Goal: Task Accomplishment & Management: Complete application form

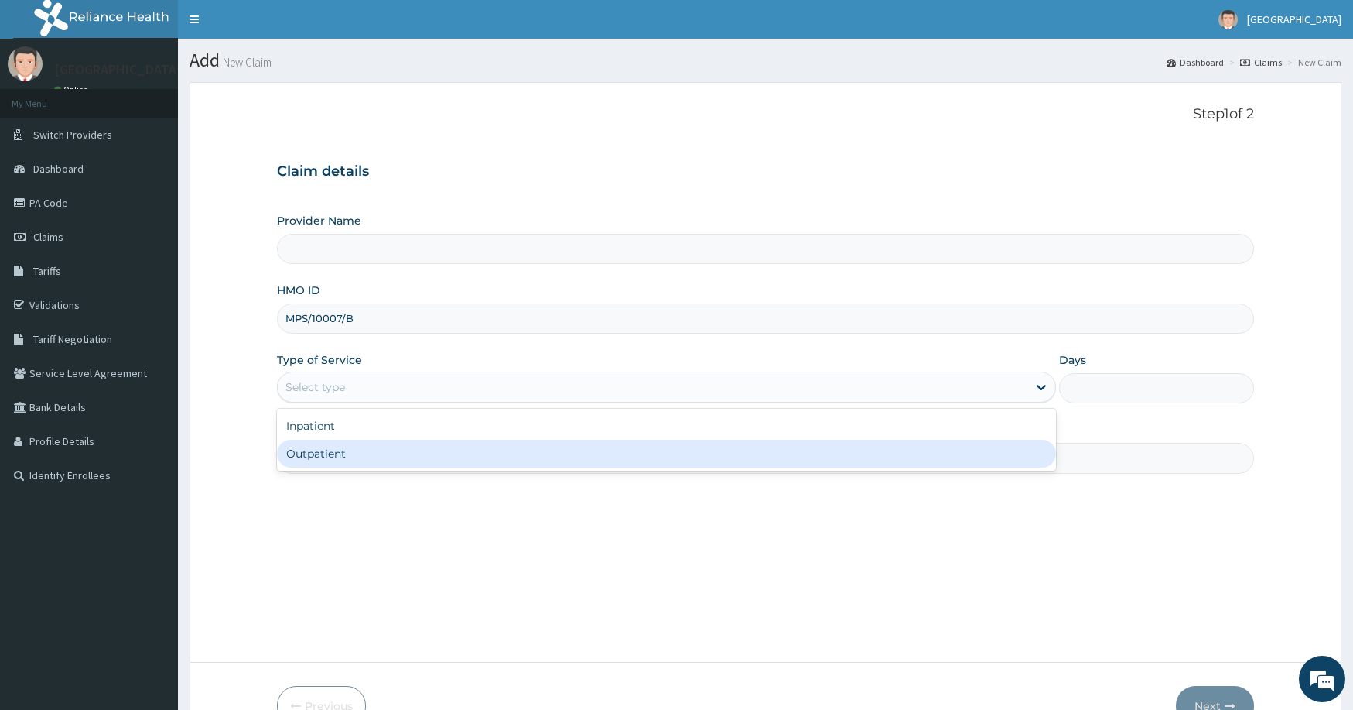
click at [450, 460] on div "Outpatient" at bounding box center [667, 454] width 780 height 28
type input "1"
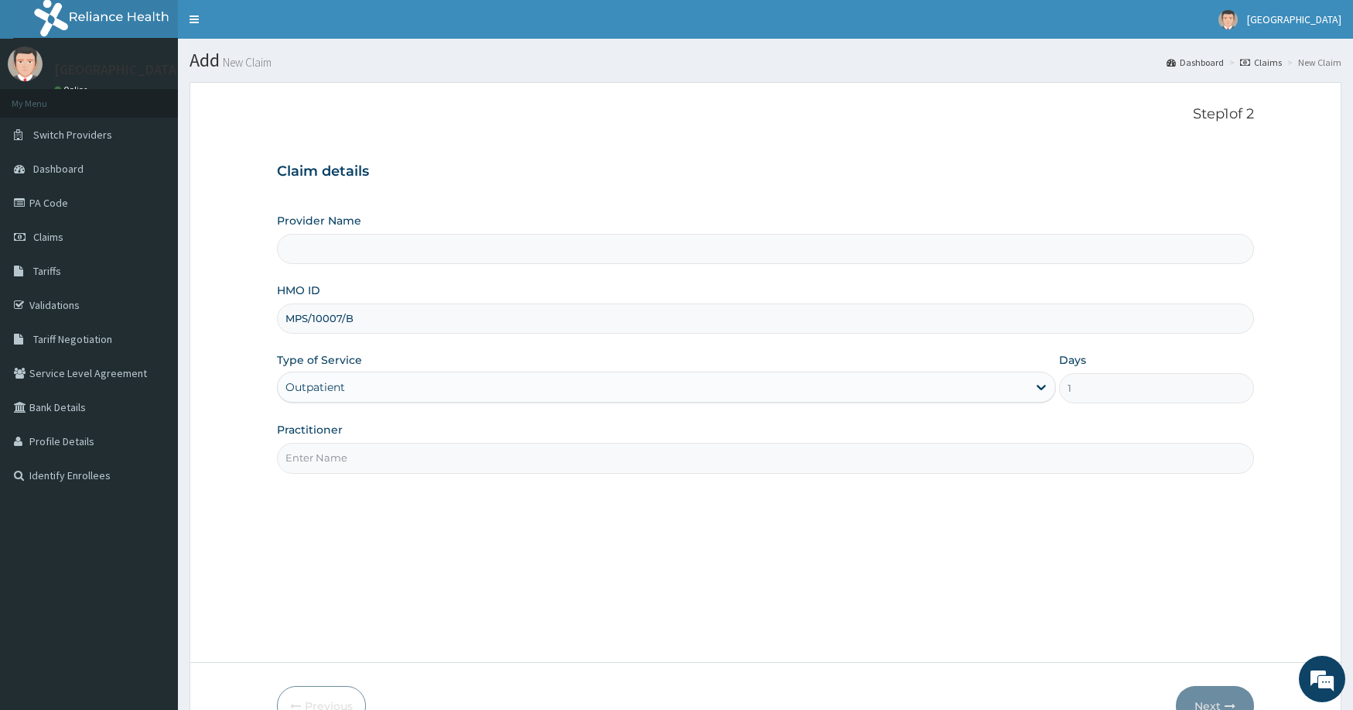
click at [519, 460] on input "Practitioner" at bounding box center [766, 458] width 978 height 30
type input "[GEOGRAPHIC_DATA] and [GEOGRAPHIC_DATA]"
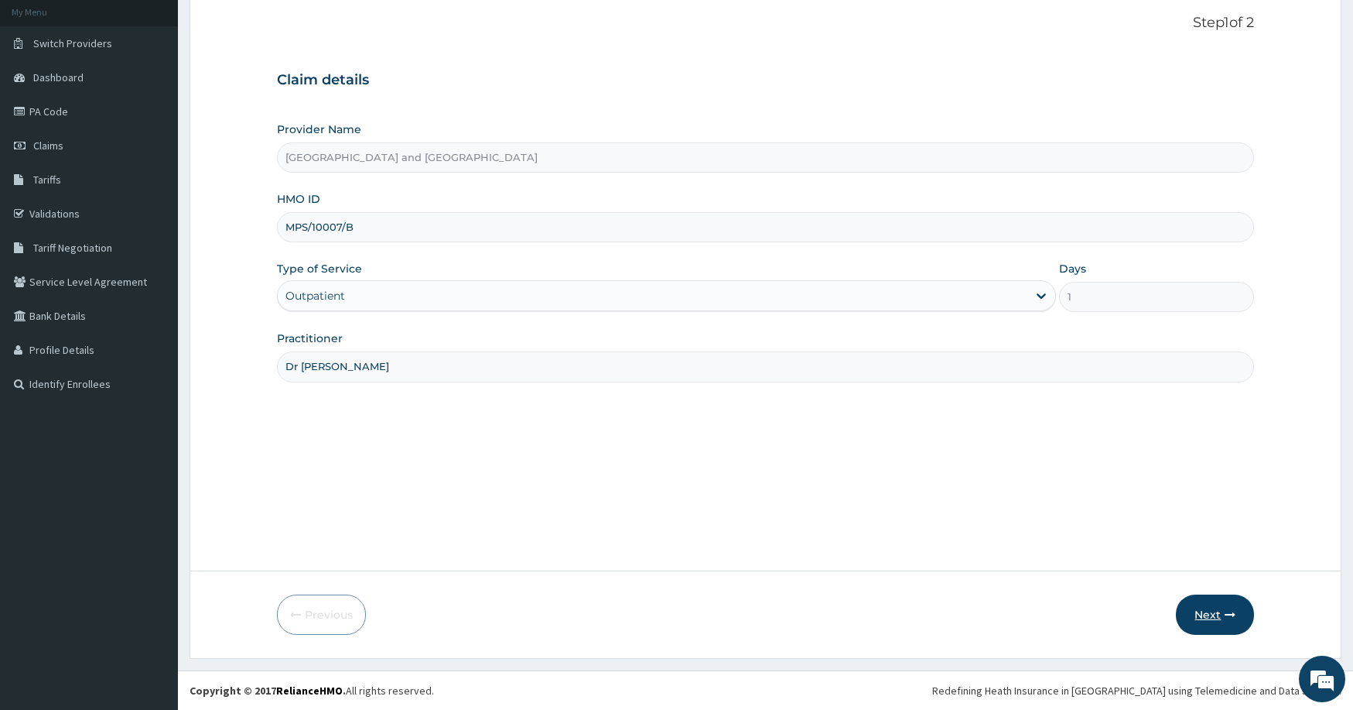
type input "Dr Peter Ibom"
click at [1206, 615] on button "Next" at bounding box center [1215, 614] width 78 height 40
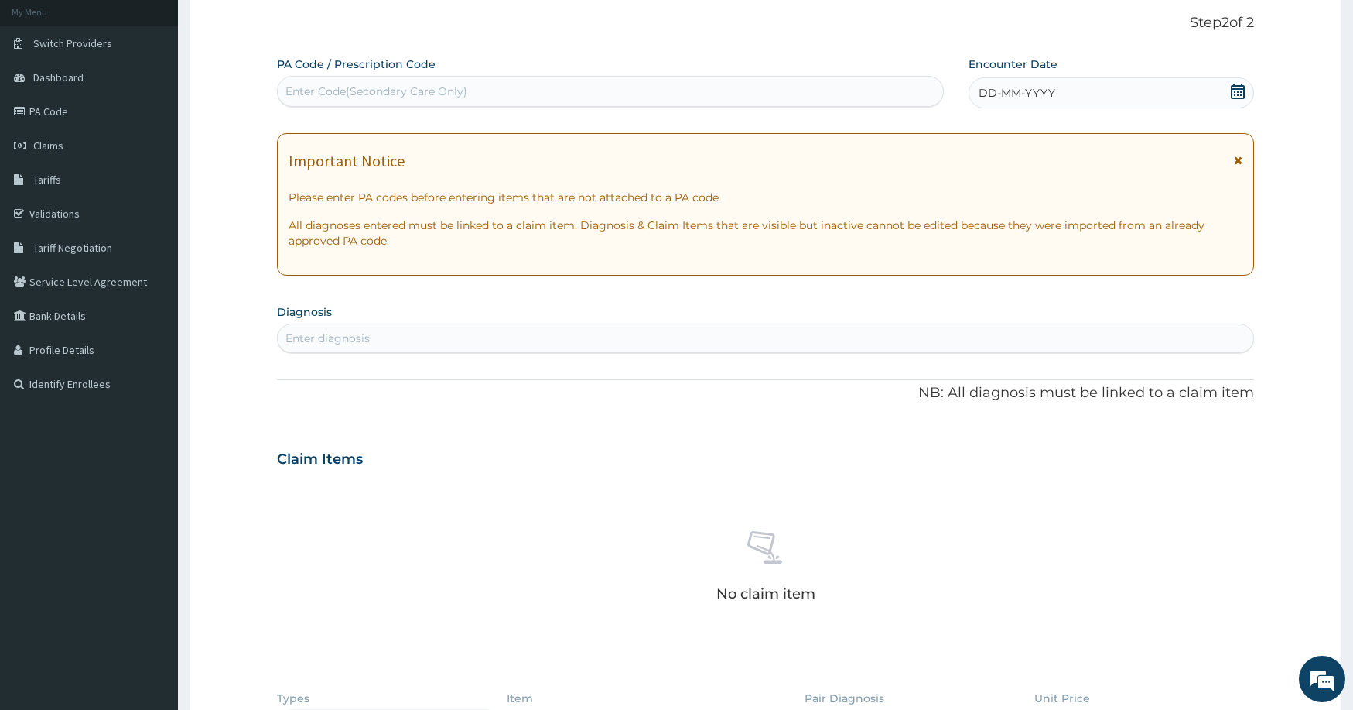
click at [1054, 95] on div "DD-MM-YYYY" at bounding box center [1112, 92] width 286 height 31
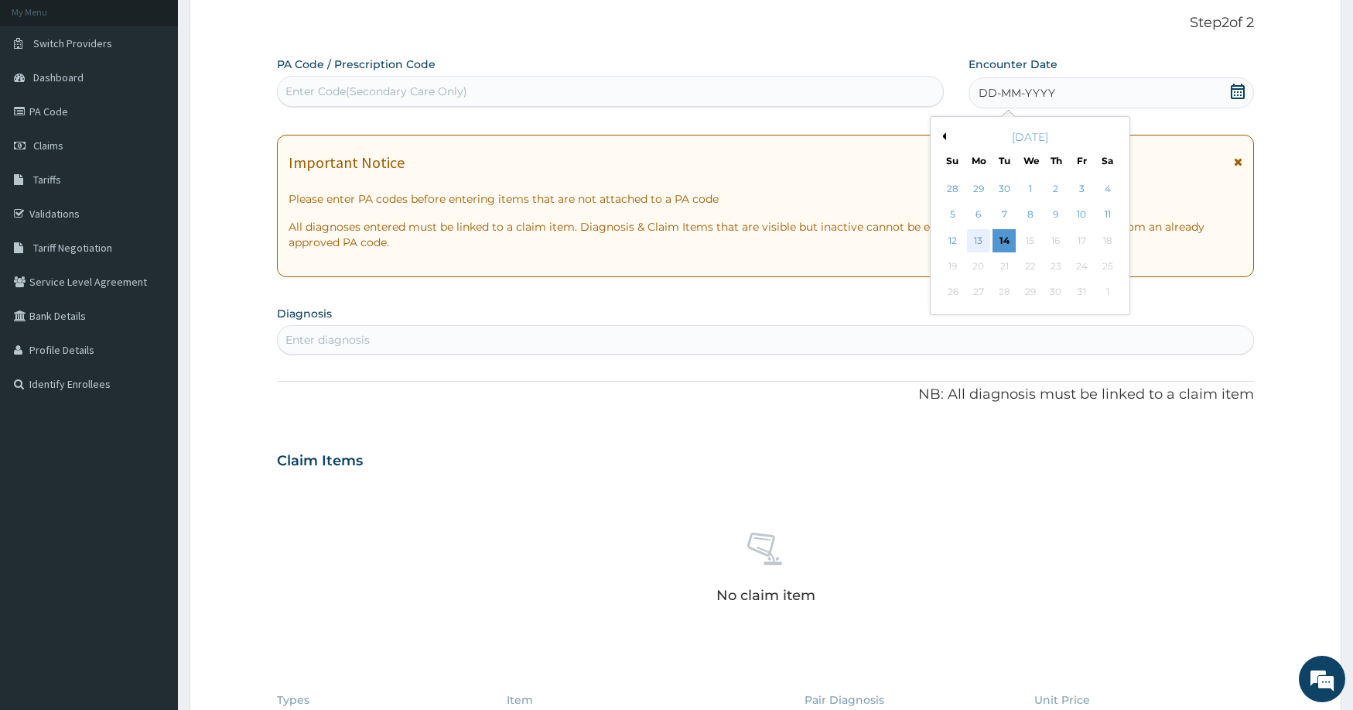
click at [981, 241] on div "13" at bounding box center [978, 240] width 23 height 23
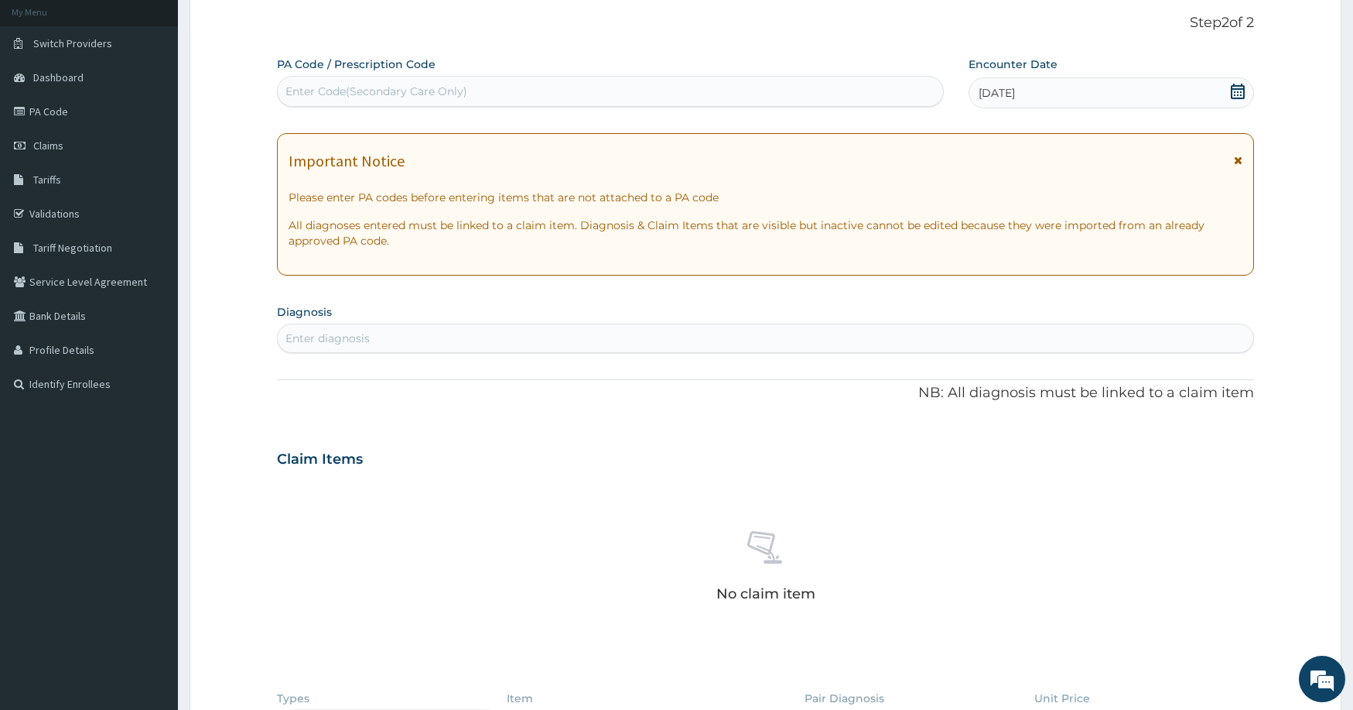
click at [515, 340] on div "Enter diagnosis" at bounding box center [766, 338] width 977 height 25
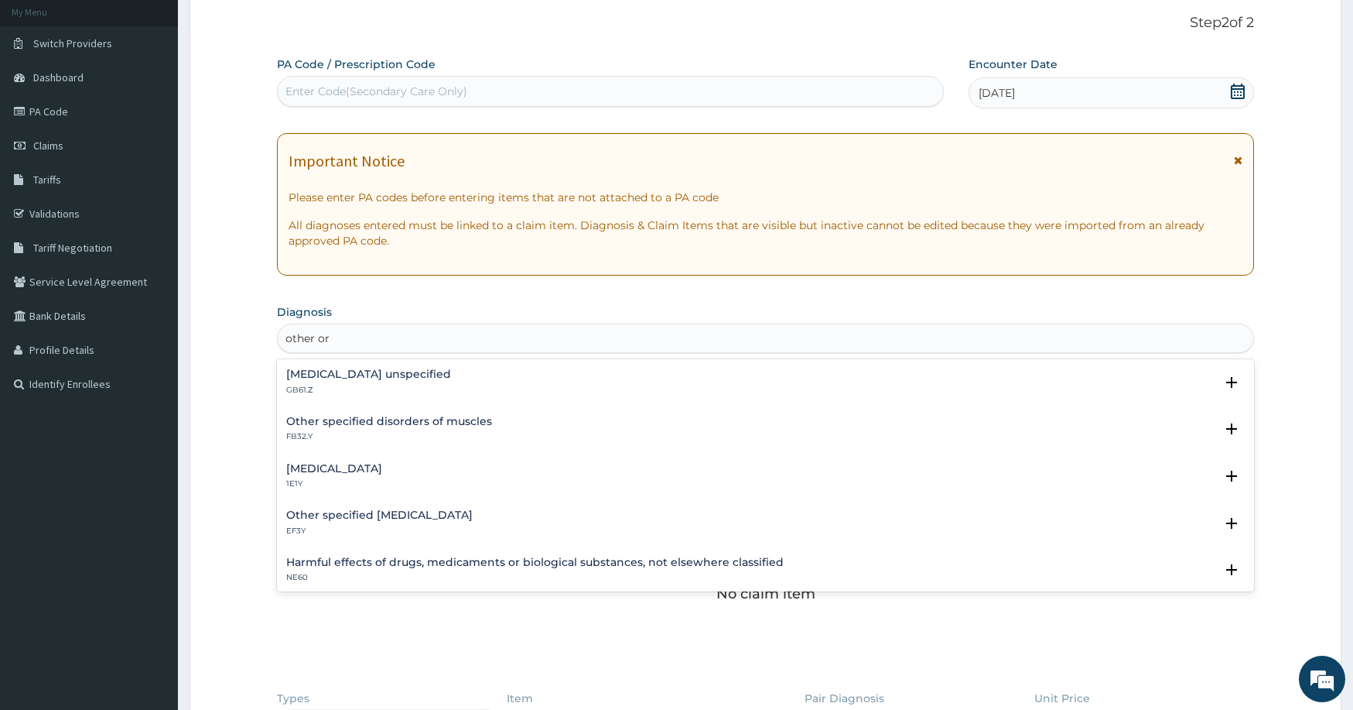
type input "other or"
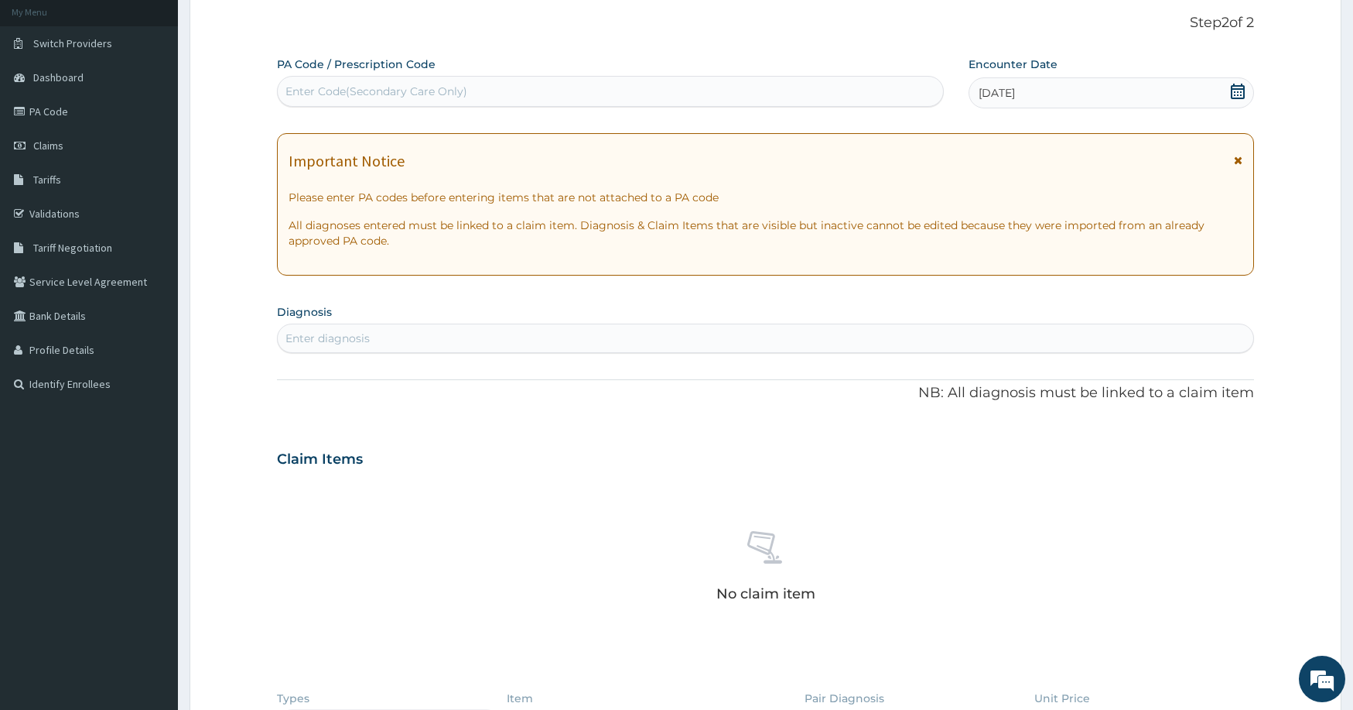
click at [628, 91] on div "Enter Code(Secondary Care Only)" at bounding box center [610, 91] width 665 height 25
type input "PA/39804A"
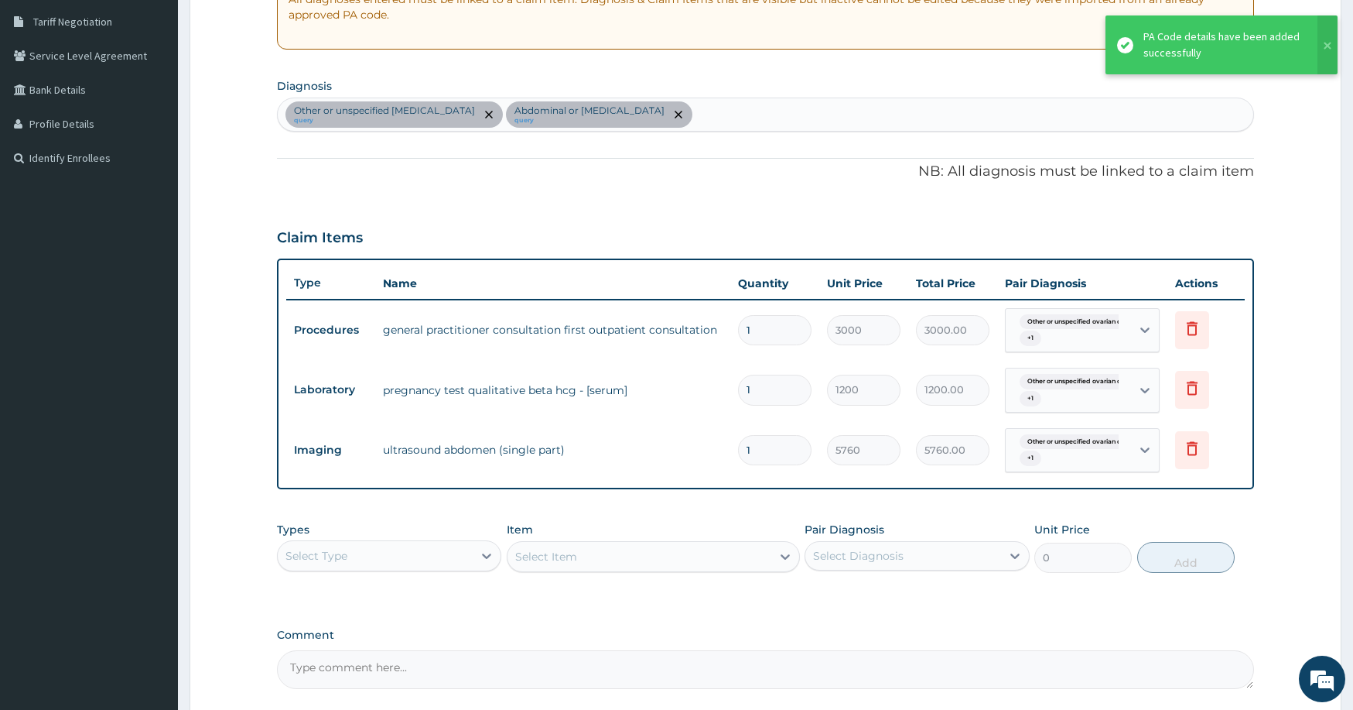
scroll to position [431, 0]
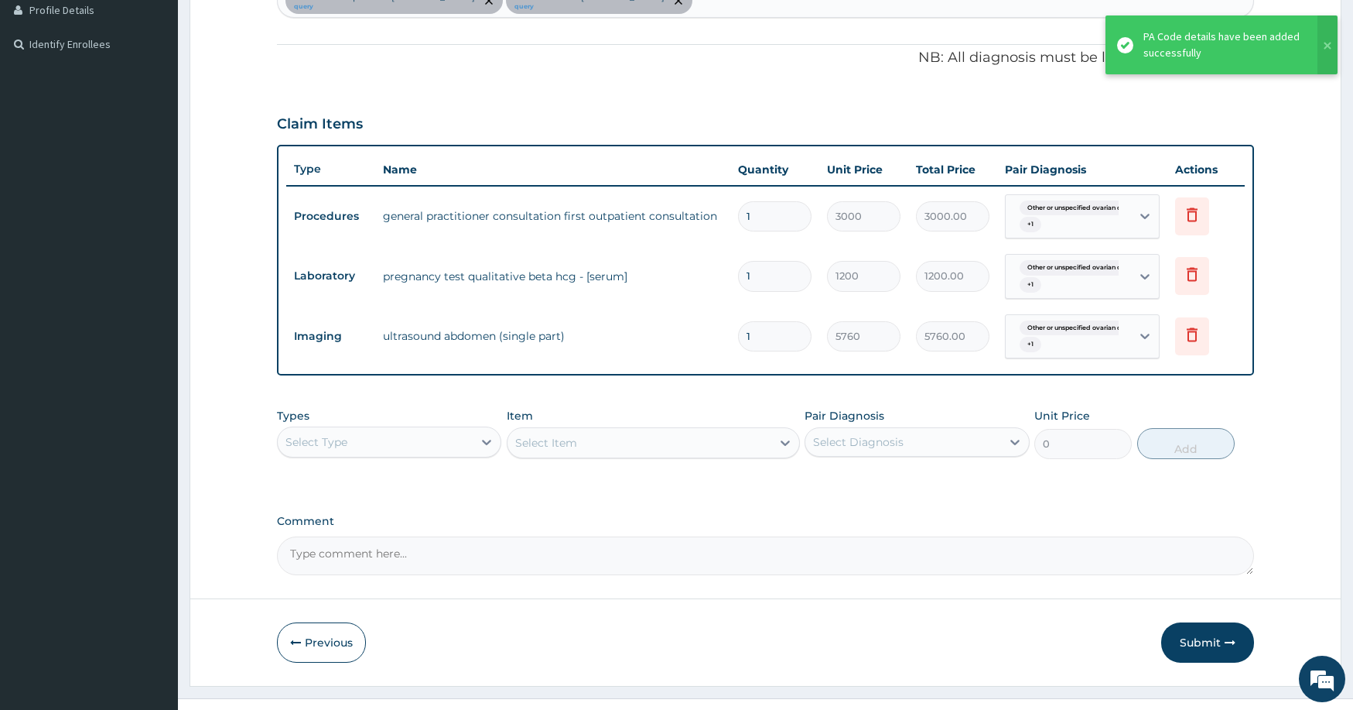
click at [1196, 628] on button "Submit" at bounding box center [1208, 642] width 93 height 40
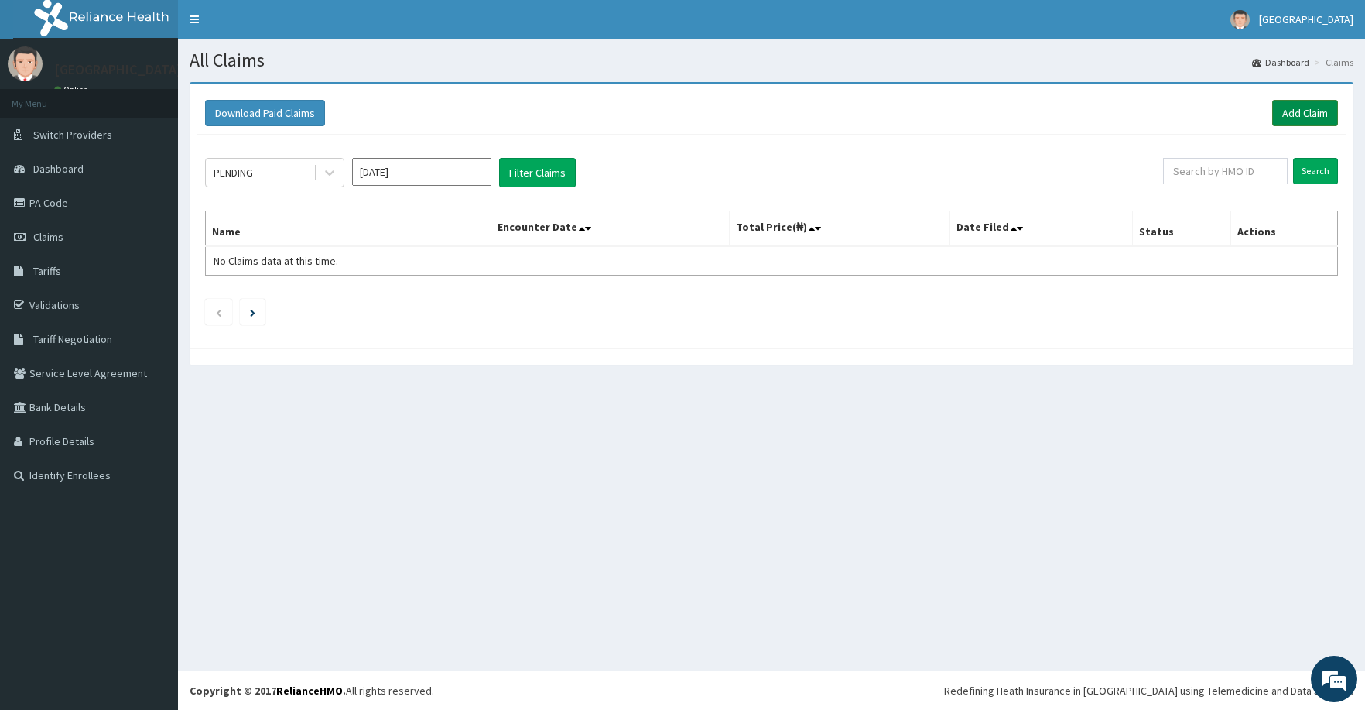
click at [1296, 112] on link "Add Claim" at bounding box center [1305, 113] width 66 height 26
click at [1216, 173] on input "text" at bounding box center [1225, 171] width 125 height 26
paste input "TKX/10001/A"
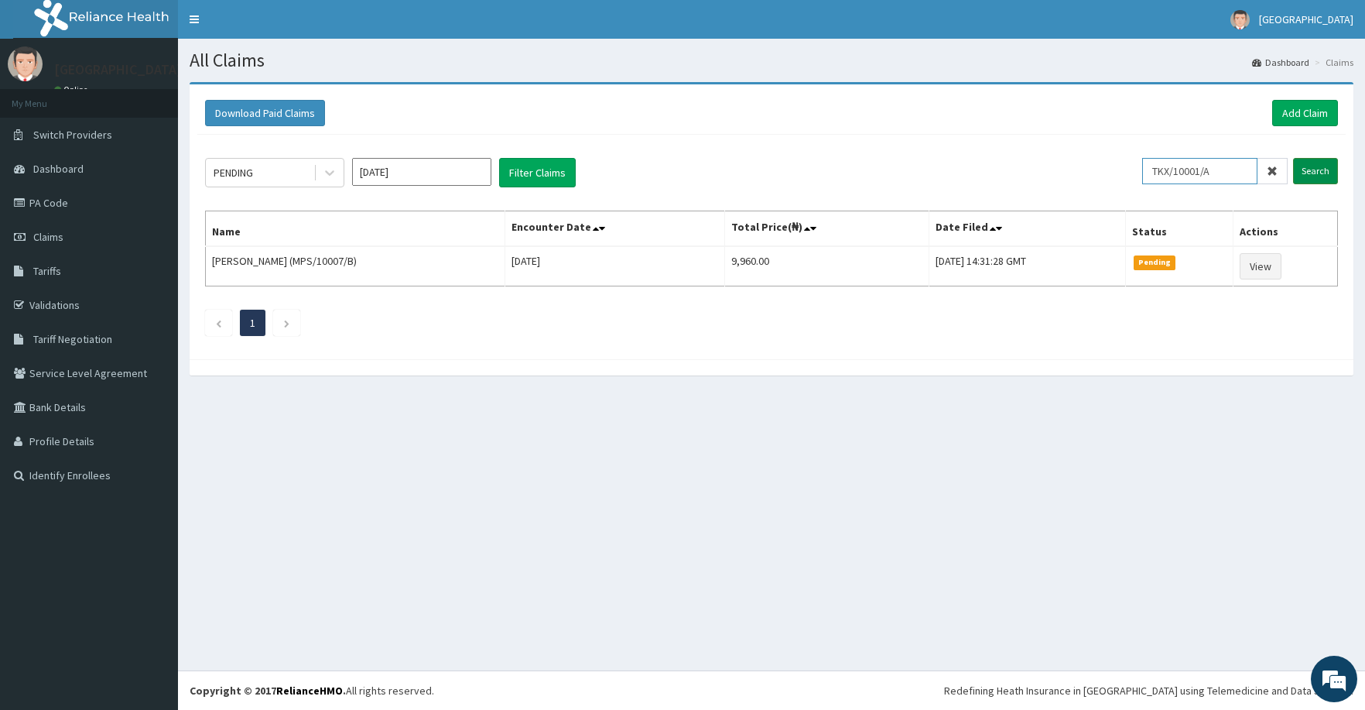
type input "TKX/10001/A"
click at [1310, 173] on input "Search" at bounding box center [1315, 171] width 45 height 26
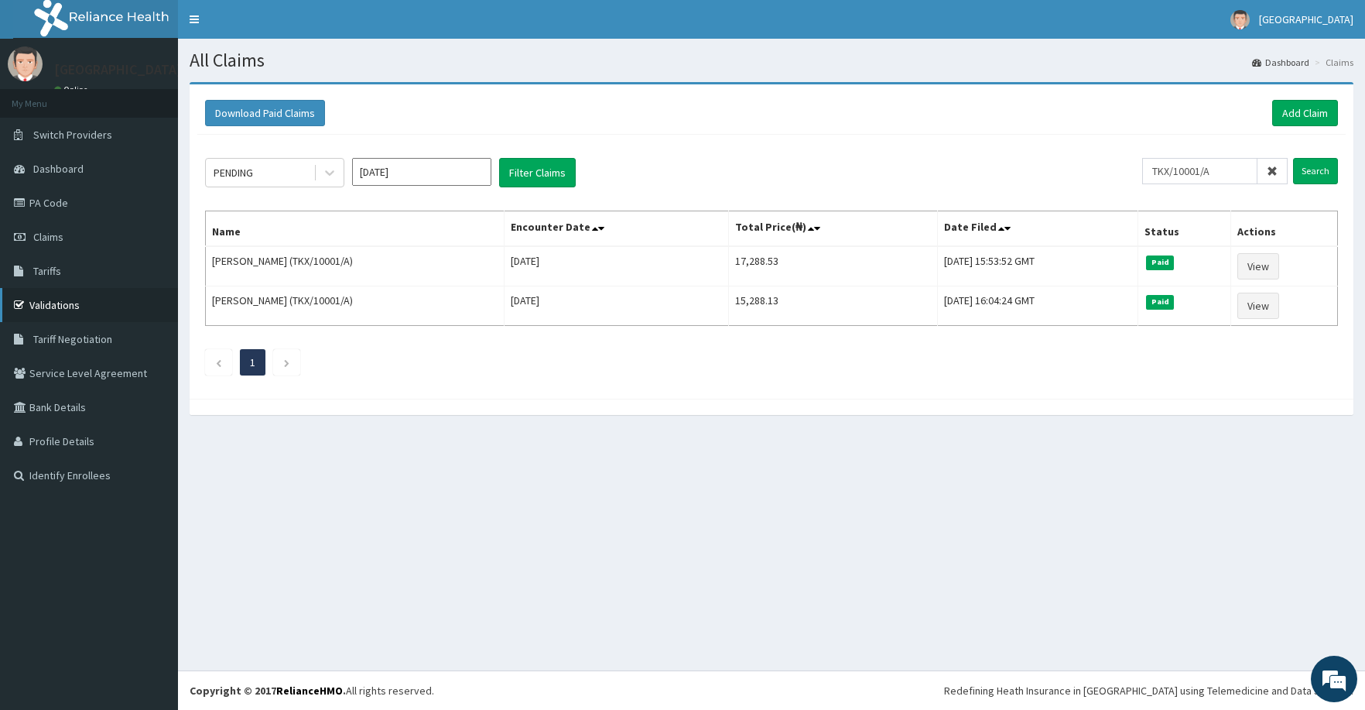
click at [74, 306] on link "Validations" at bounding box center [89, 305] width 178 height 34
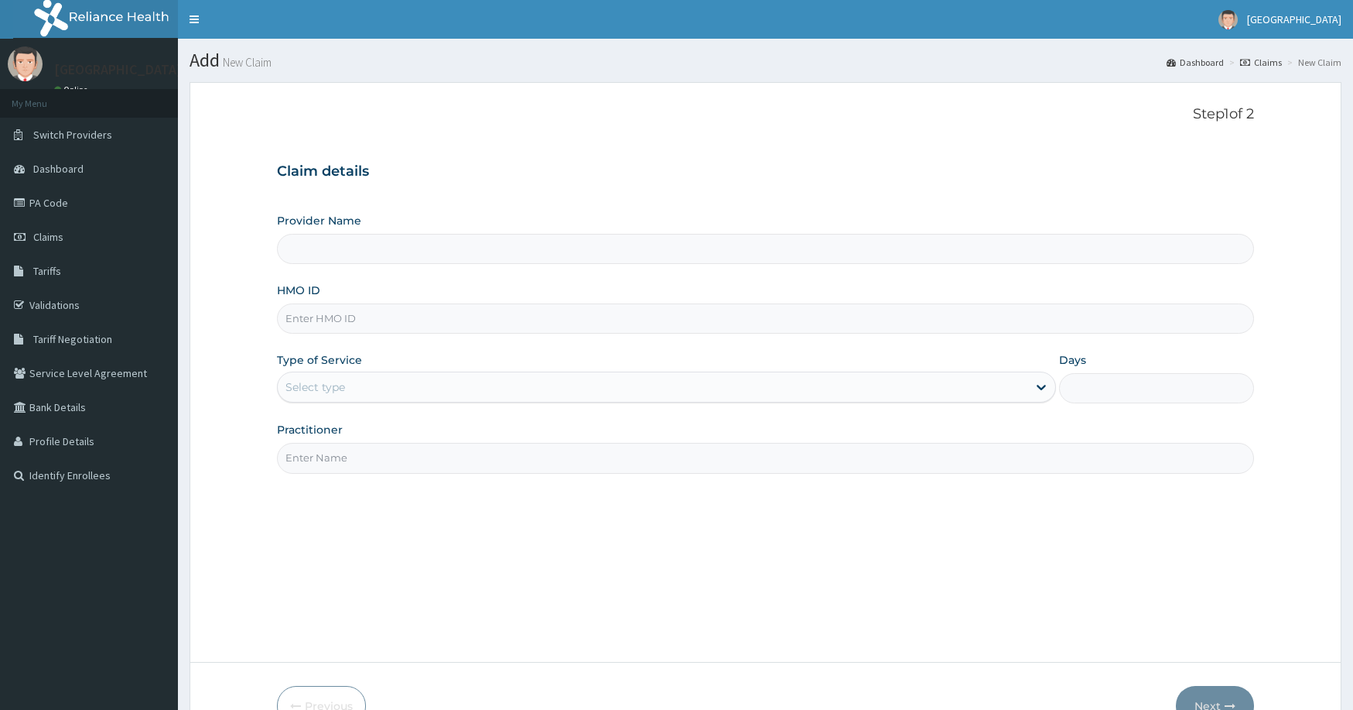
type input "De Rock Hospital and Diagnostic Center"
click at [66, 304] on link "Validations" at bounding box center [89, 305] width 178 height 34
